Goal: Communication & Community: Answer question/provide support

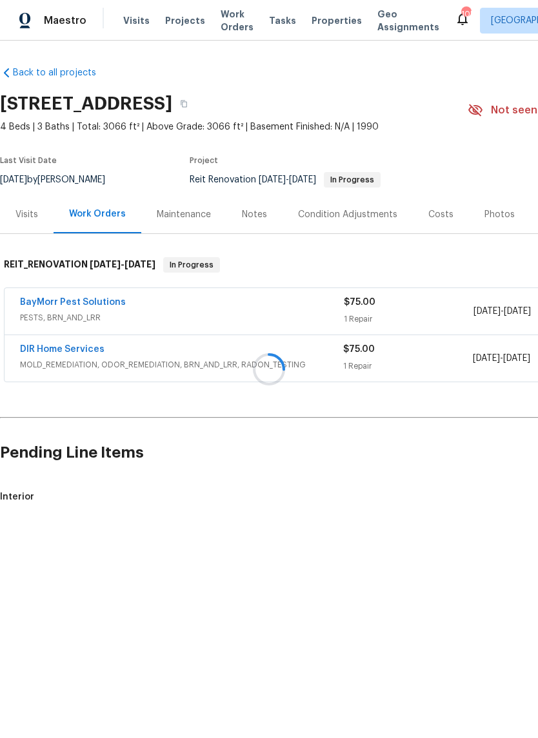
click at [58, 304] on div at bounding box center [269, 369] width 538 height 738
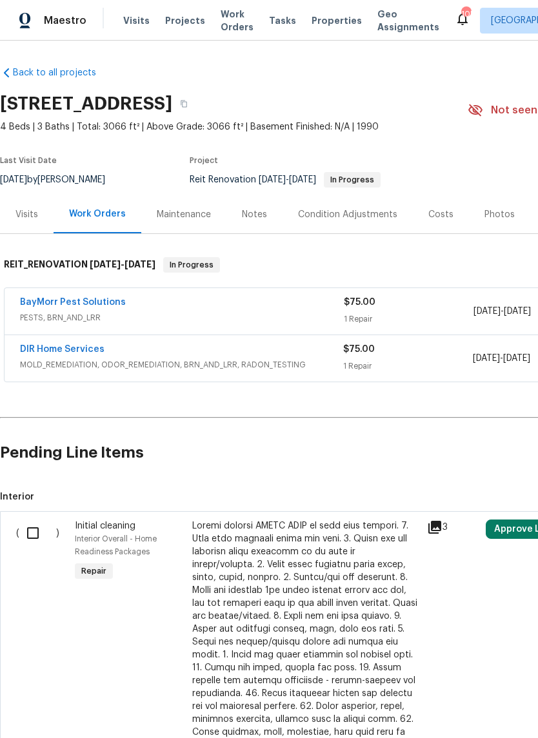
click at [61, 300] on link "BayMorr Pest Solutions" at bounding box center [73, 302] width 106 height 9
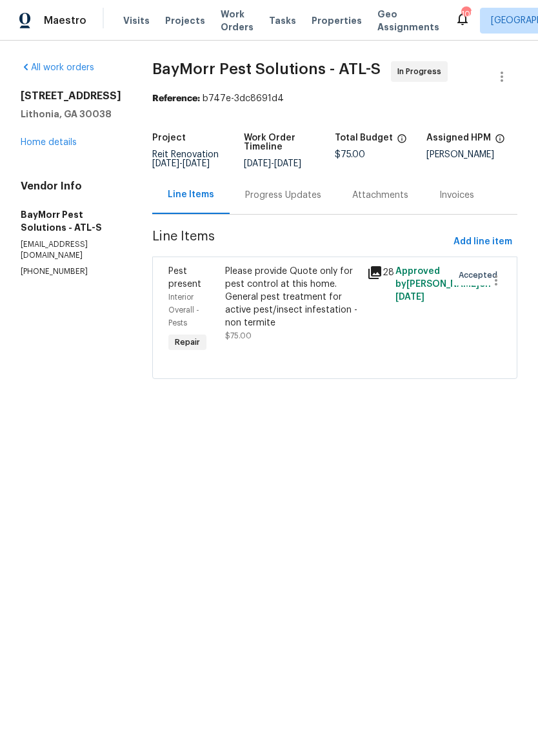
click at [302, 214] on div "Progress Updates" at bounding box center [283, 195] width 107 height 38
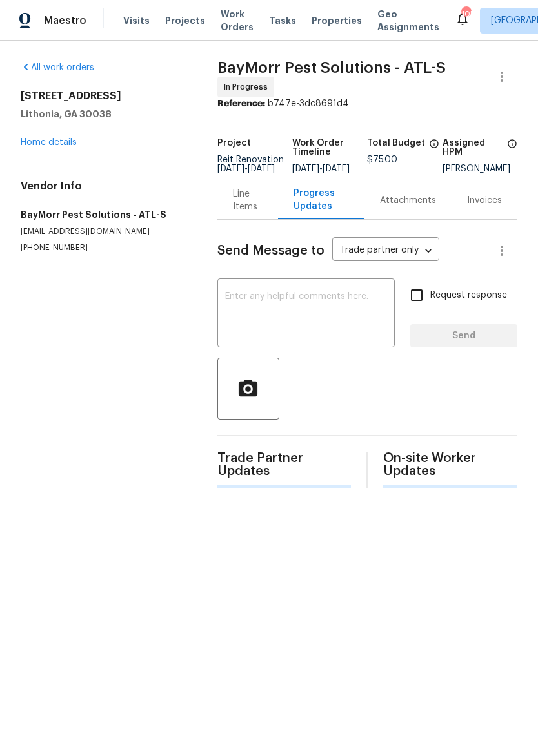
click at [310, 315] on textarea at bounding box center [306, 314] width 162 height 45
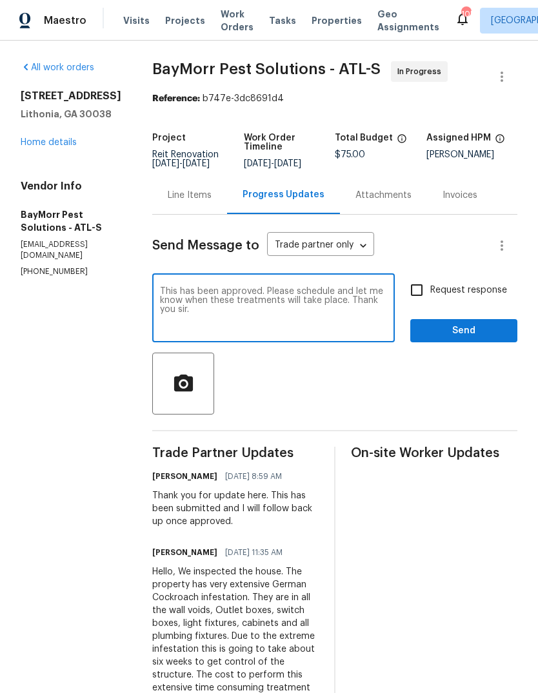
type textarea "This has been approved. Please schedule and let me know when these treatments w…"
click at [478, 339] on span "Send" at bounding box center [463, 331] width 86 height 16
